Goal: Information Seeking & Learning: Check status

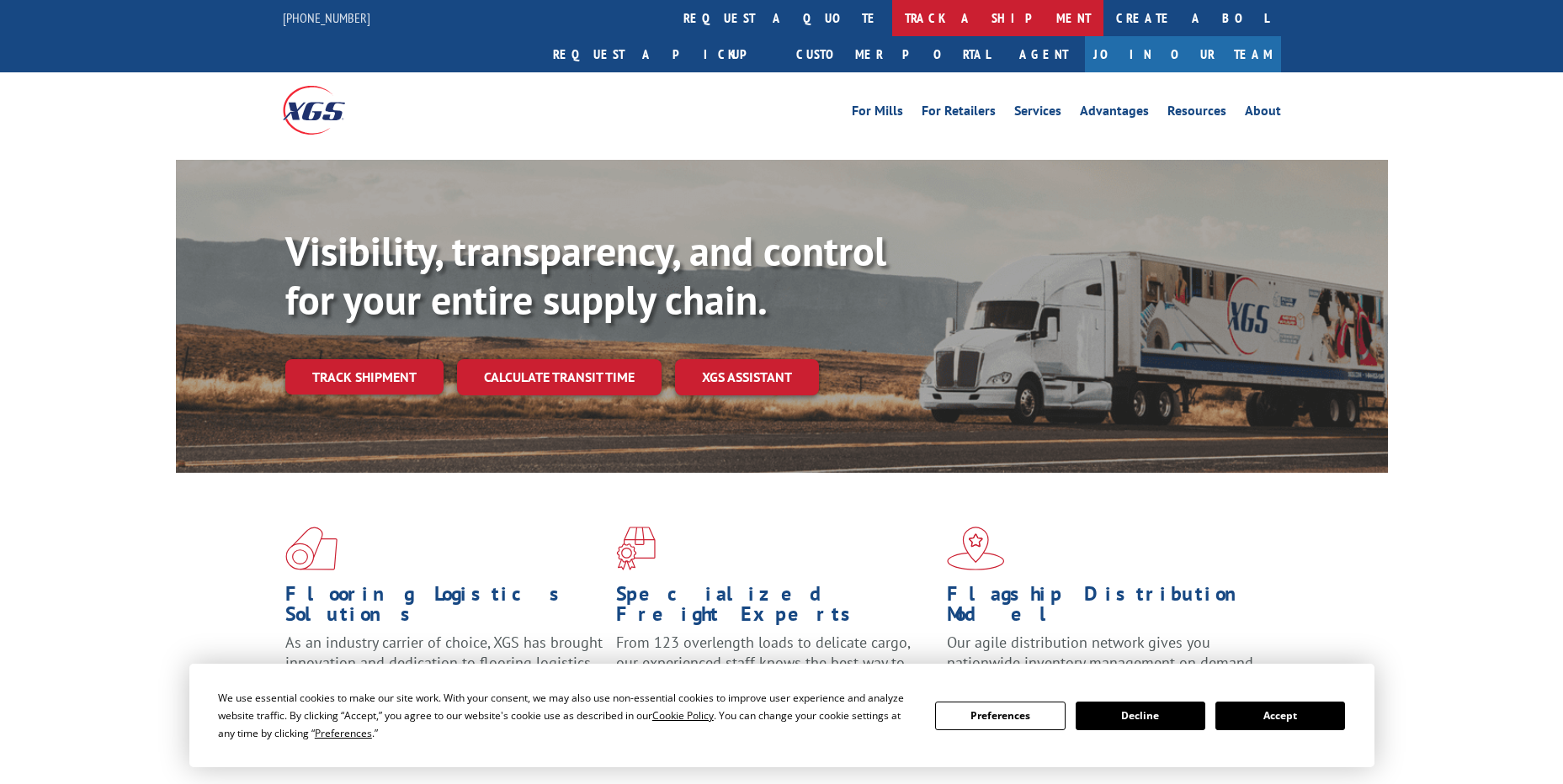
drag, startPoint x: 742, startPoint y: 22, endPoint x: 726, endPoint y: 32, distance: 18.9
click at [892, 22] on link "track a shipment" at bounding box center [998, 18] width 211 height 36
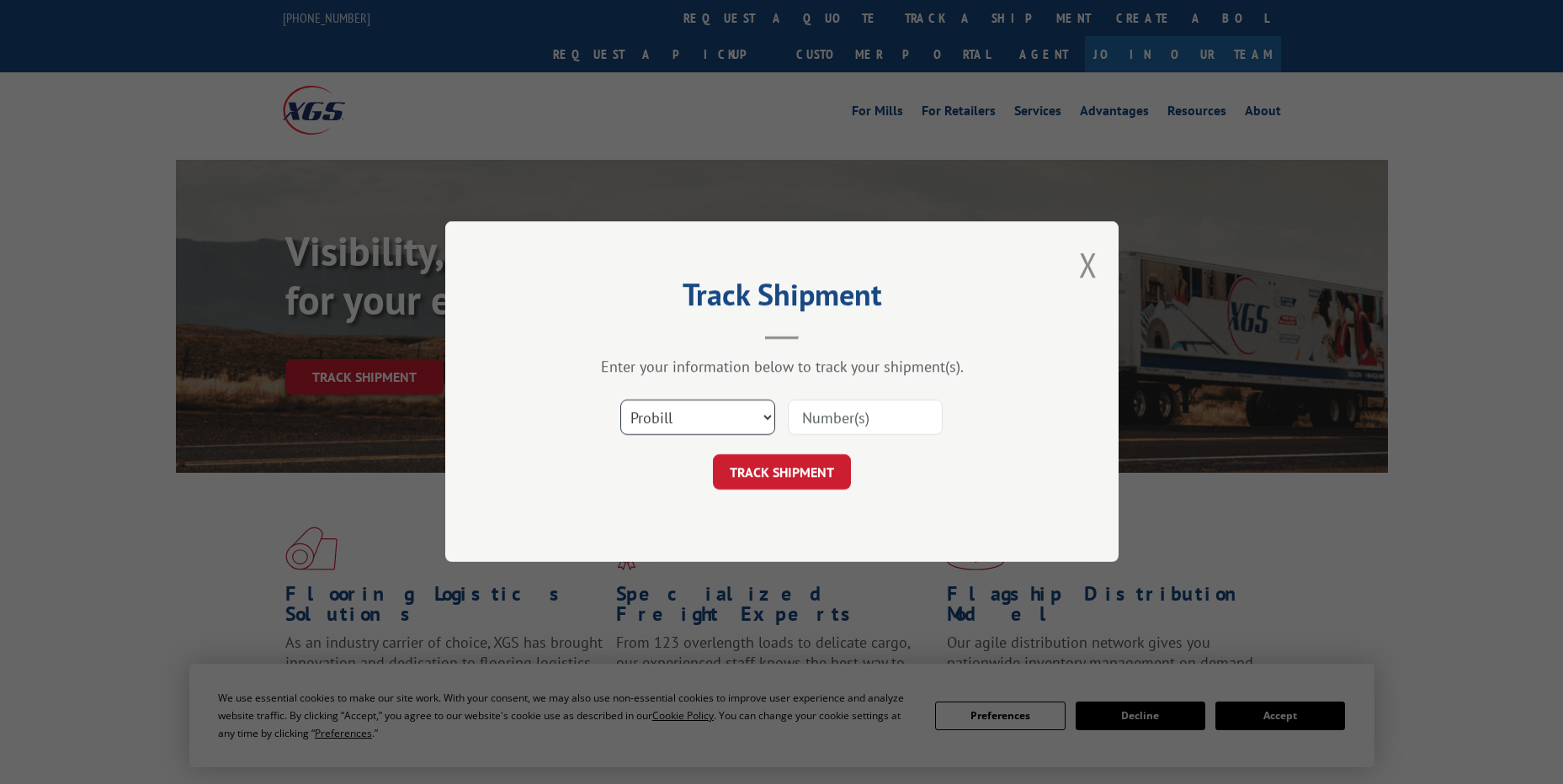
click at [731, 434] on select "Select category... Probill BOL PO" at bounding box center [697, 418] width 155 height 35
select select "po"
click at [620, 401] on select "Select category... Probill BOL PO" at bounding box center [697, 418] width 155 height 35
click at [824, 416] on input at bounding box center [865, 418] width 155 height 35
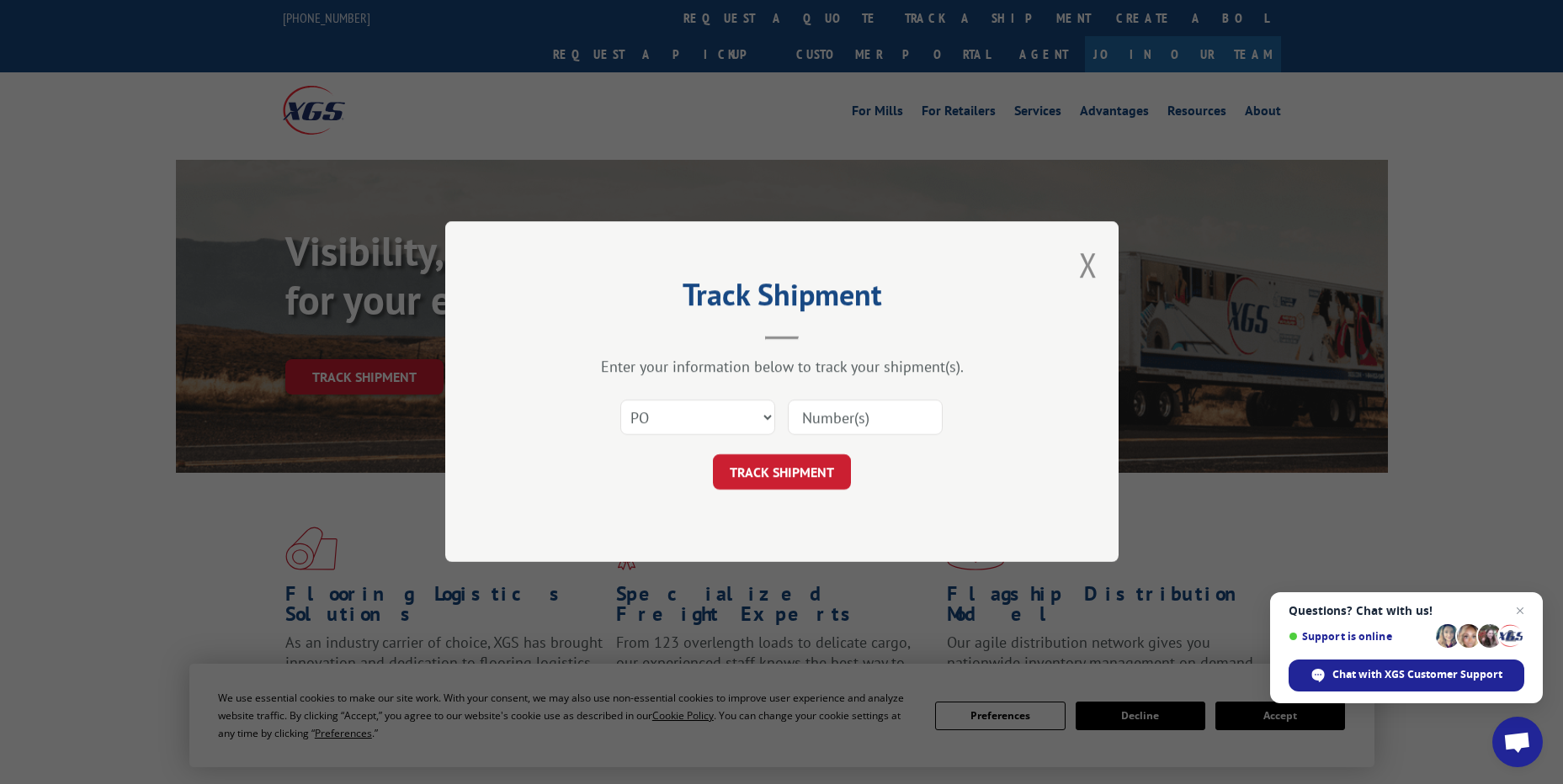
paste input "02508564"
type input "02508564"
click at [806, 477] on button "TRACK SHIPMENT" at bounding box center [782, 472] width 138 height 35
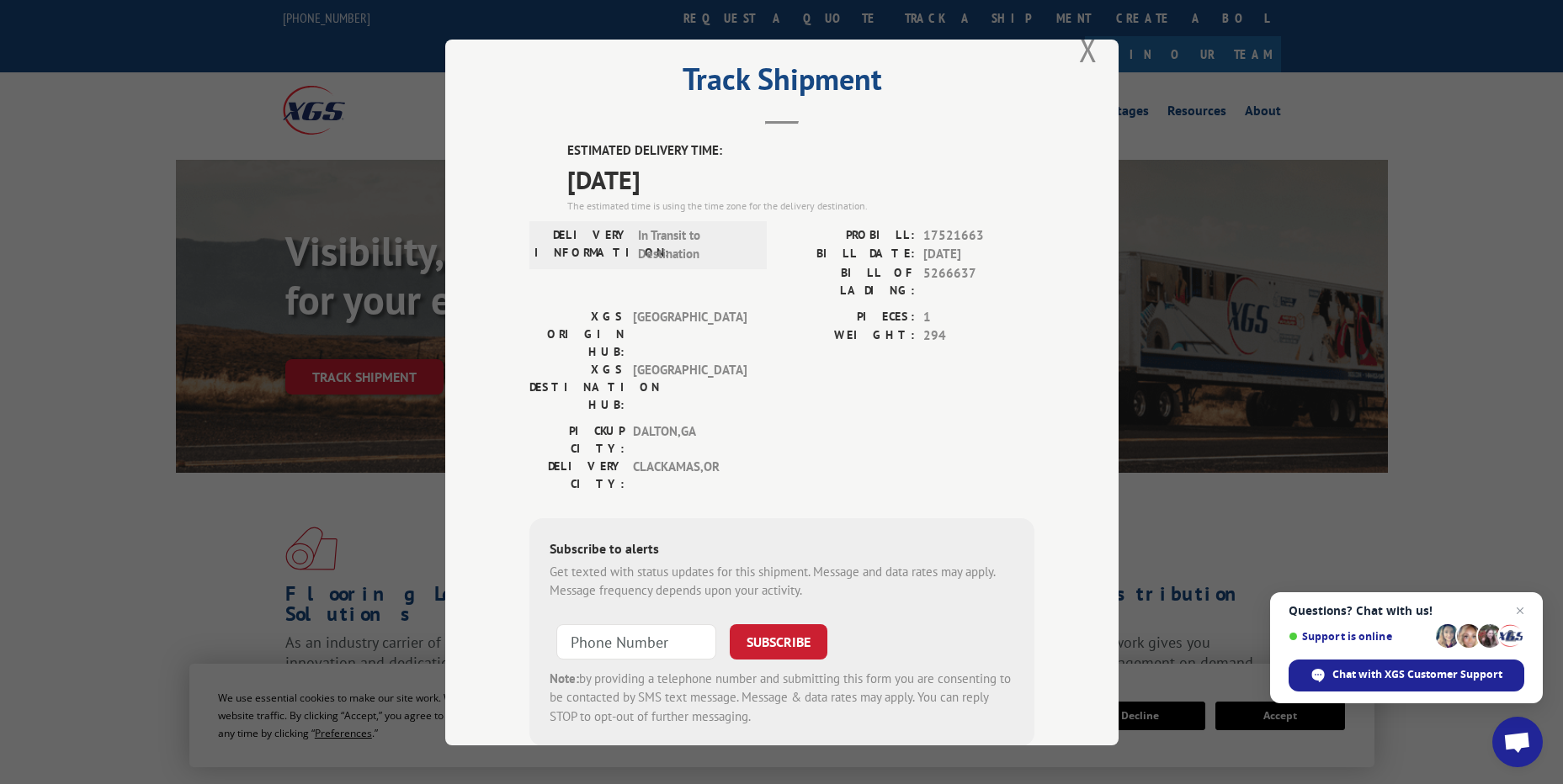
scroll to position [51, 0]
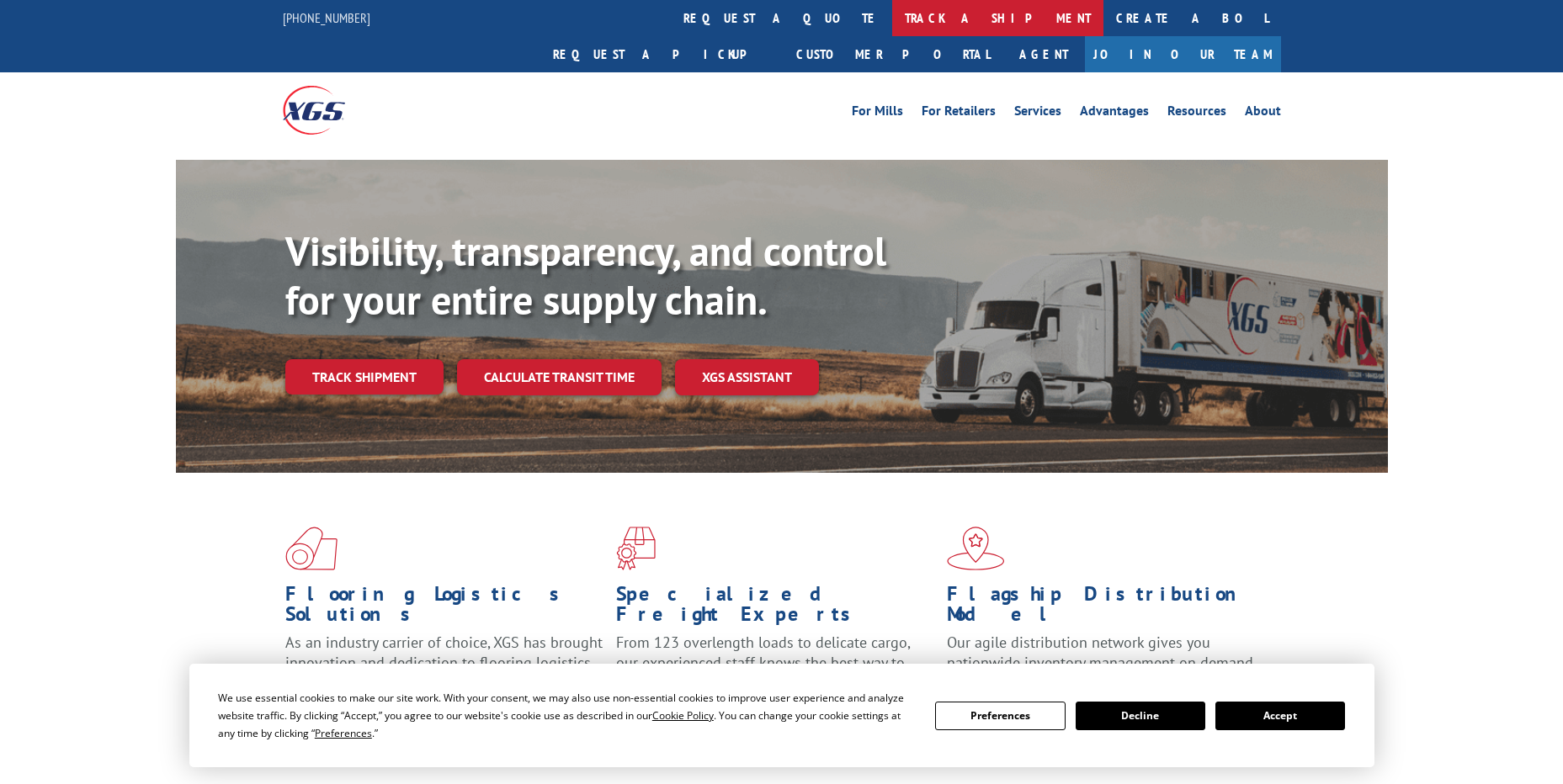
click at [892, 19] on link "track a shipment" at bounding box center [998, 18] width 211 height 36
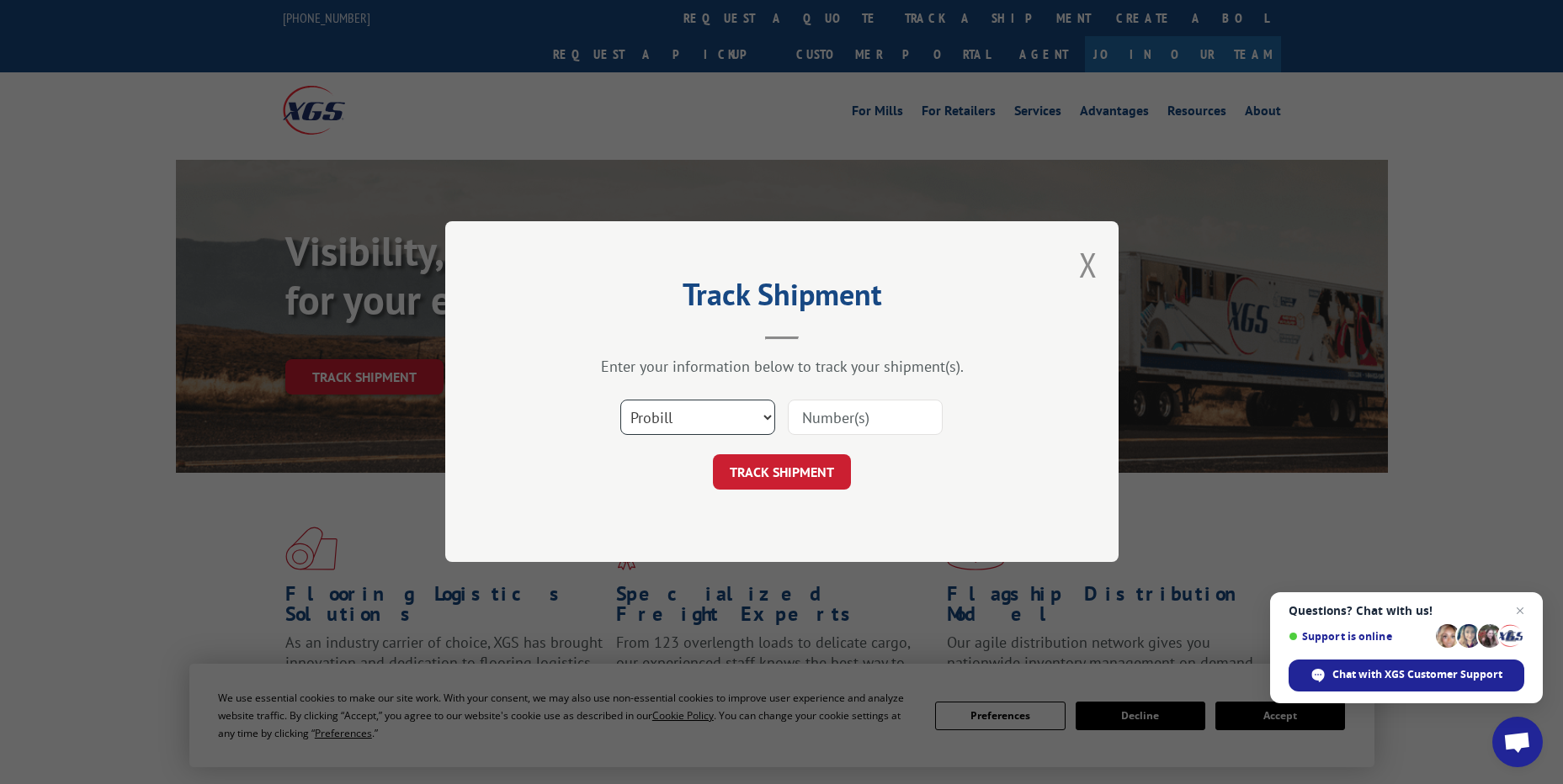
drag, startPoint x: 702, startPoint y: 420, endPoint x: 701, endPoint y: 429, distance: 9.1
click at [702, 424] on select "Select category... Probill BOL PO" at bounding box center [697, 418] width 155 height 35
select select "po"
click at [620, 401] on select "Select category... Probill BOL PO" at bounding box center [697, 418] width 155 height 35
click at [829, 419] on input at bounding box center [865, 418] width 155 height 35
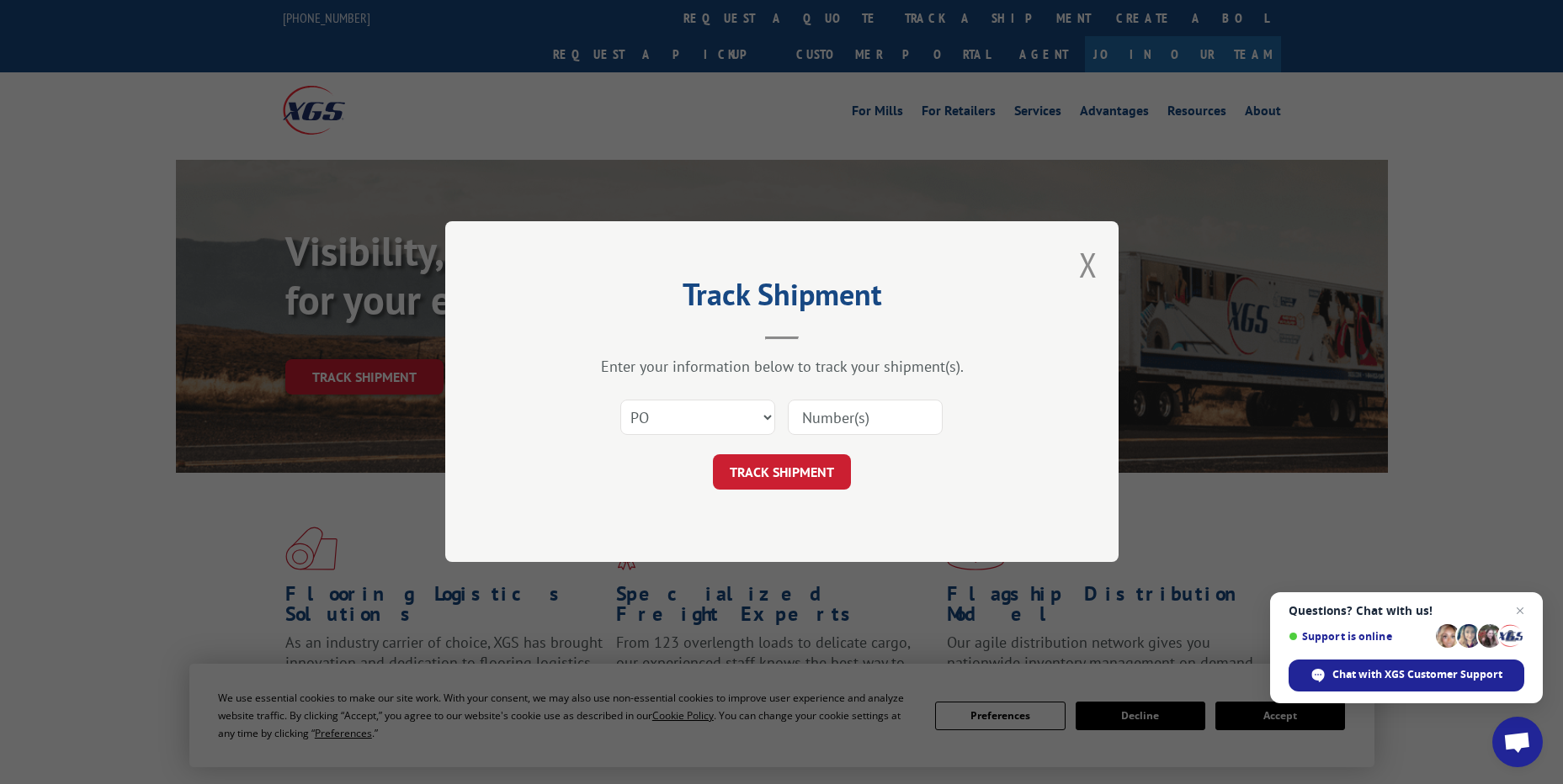
paste input "26507532"
type input "26507532"
click at [811, 465] on button "TRACK SHIPMENT" at bounding box center [782, 472] width 138 height 35
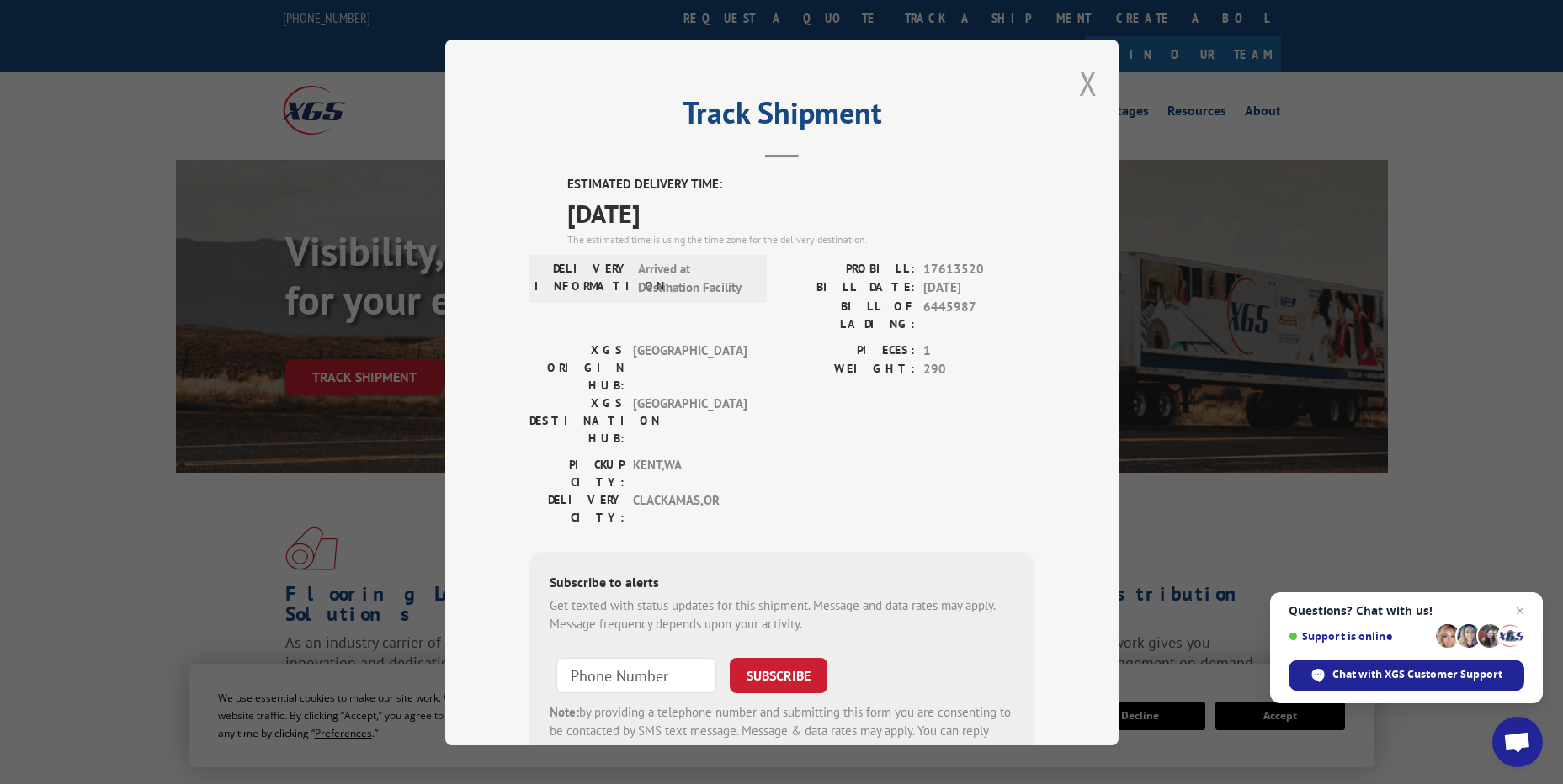
click at [1084, 101] on button "Close modal" at bounding box center [1089, 82] width 19 height 45
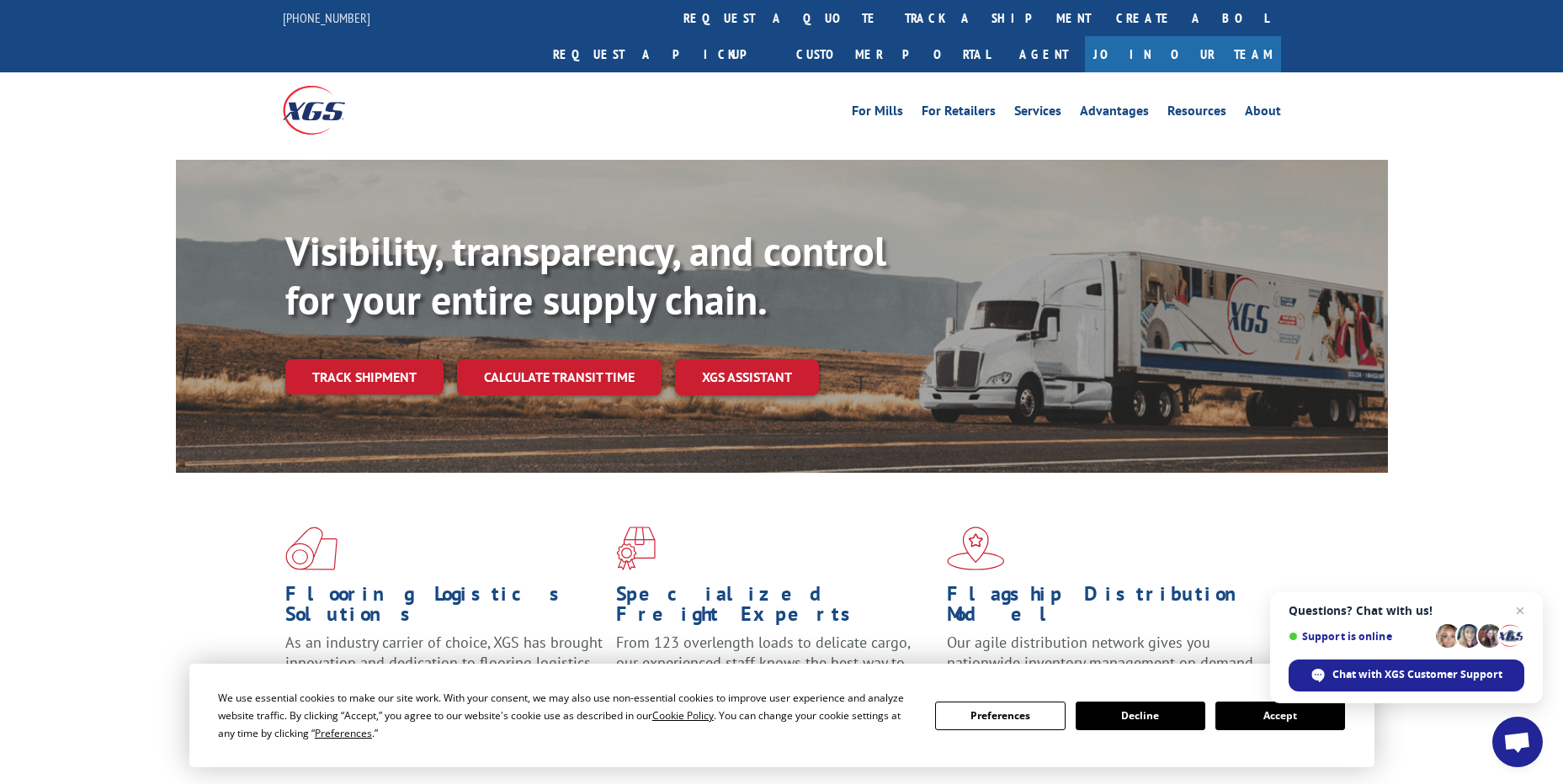
drag, startPoint x: 745, startPoint y: 15, endPoint x: 738, endPoint y: 23, distance: 10.6
click at [892, 15] on link "track a shipment" at bounding box center [998, 18] width 211 height 36
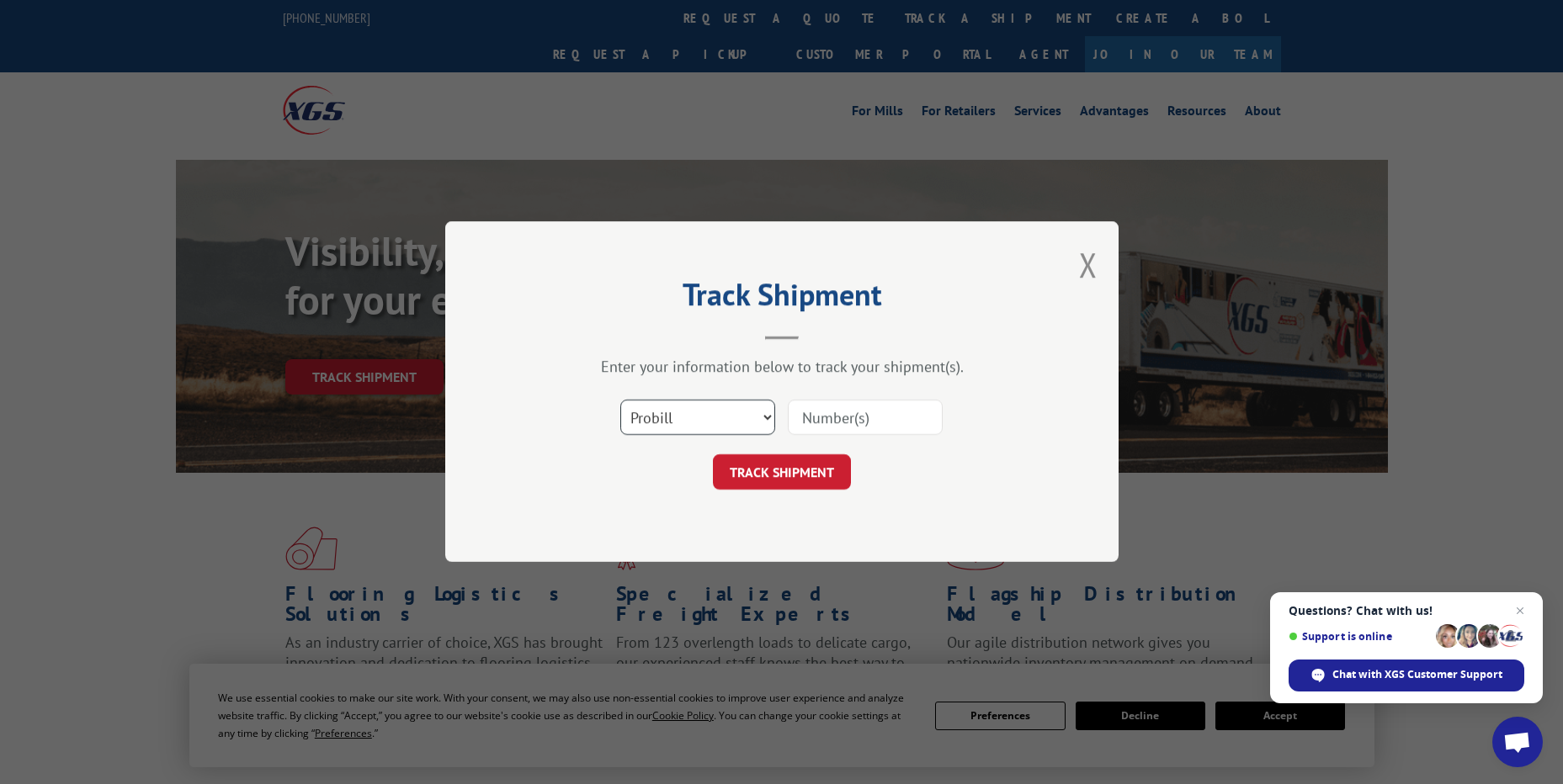
click at [677, 419] on select "Select category... Probill BOL PO" at bounding box center [697, 418] width 155 height 35
select select "po"
click at [620, 401] on select "Select category... Probill BOL PO" at bounding box center [697, 418] width 155 height 35
click at [841, 407] on input at bounding box center [865, 418] width 155 height 35
paste input "18540980"
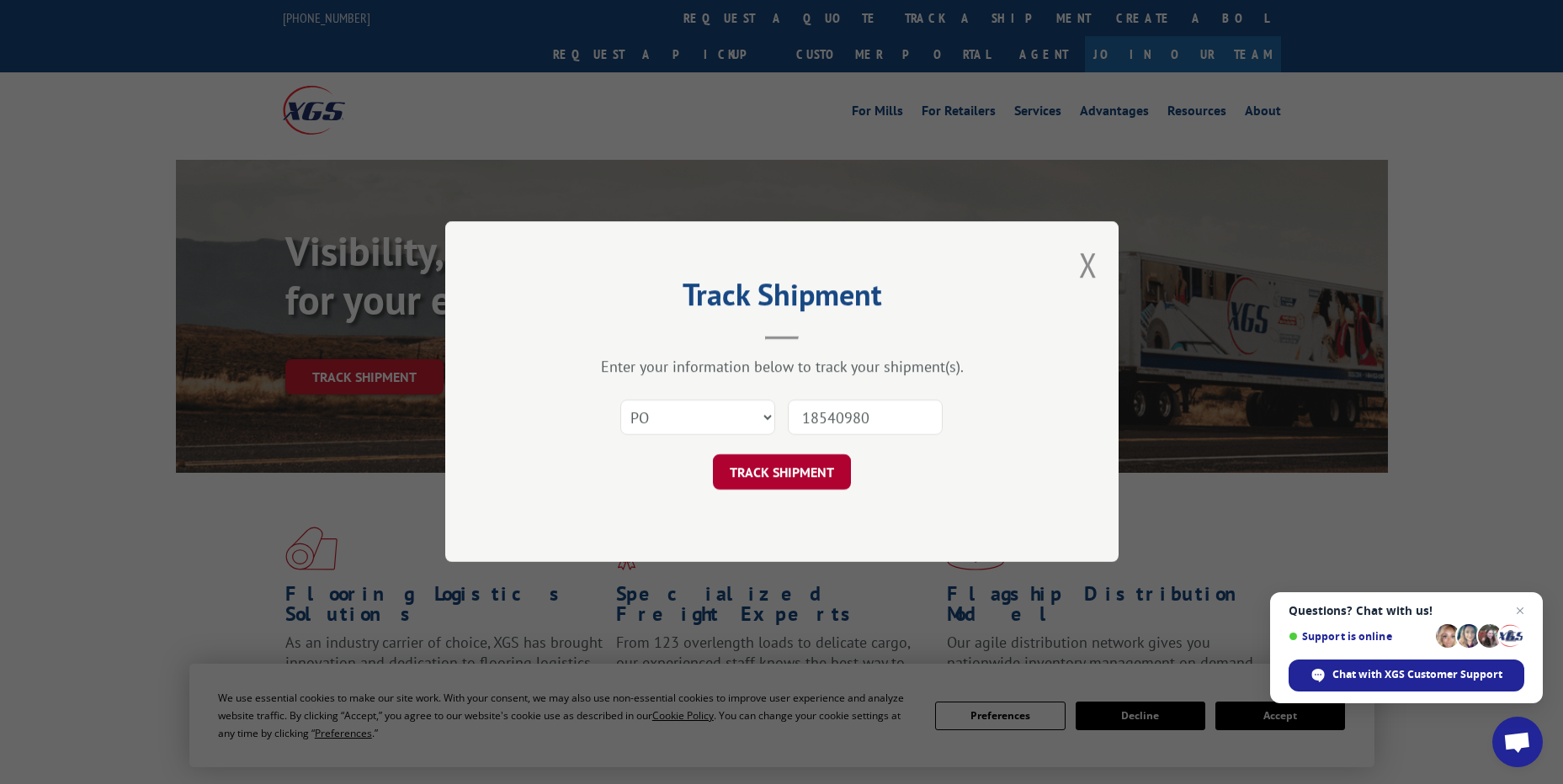
type input "18540980"
click at [800, 476] on button "TRACK SHIPMENT" at bounding box center [782, 472] width 138 height 35
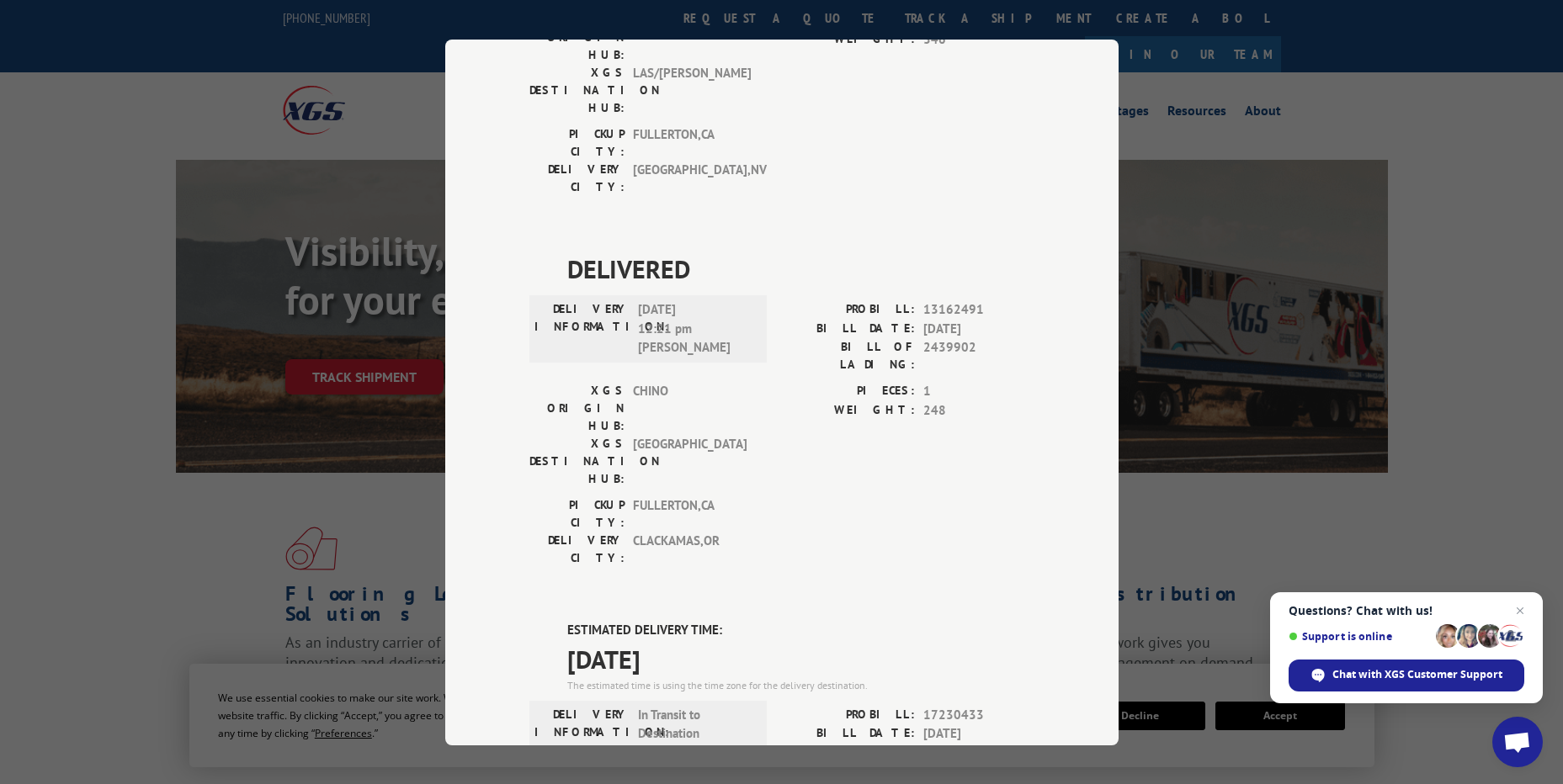
scroll to position [536, 0]
